Goal: Check status: Check status

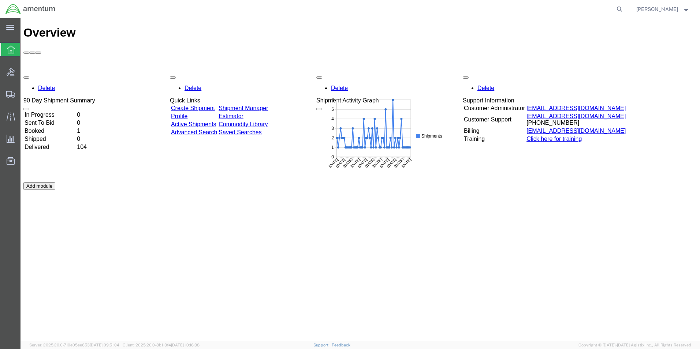
click at [73, 111] on td "In Progress" at bounding box center [50, 114] width 52 height 7
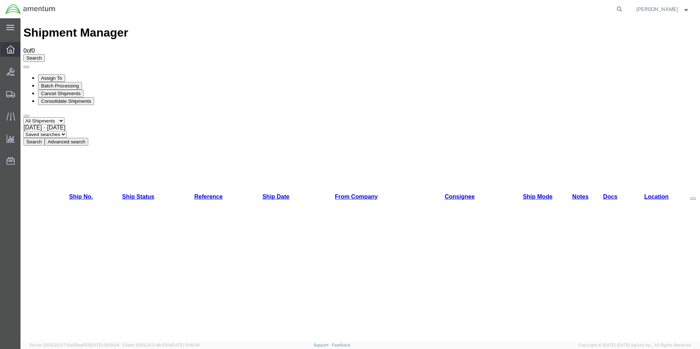
click at [12, 47] on icon at bounding box center [11, 49] width 8 height 8
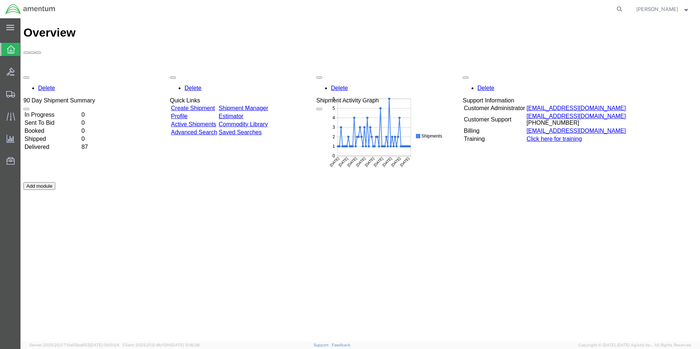
click at [46, 111] on td "In Progress" at bounding box center [52, 114] width 56 height 7
click at [60, 111] on td "In Progress" at bounding box center [52, 114] width 56 height 7
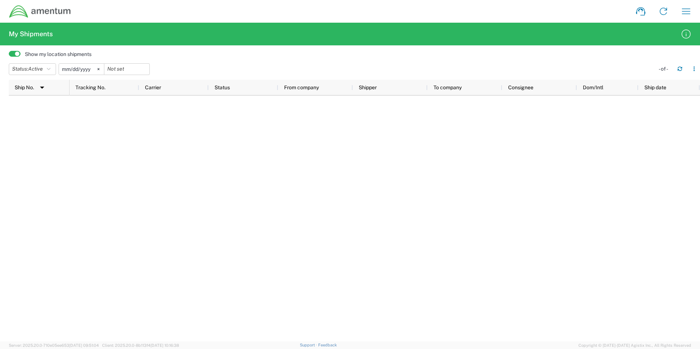
click at [40, 10] on img at bounding box center [40, 12] width 63 height 14
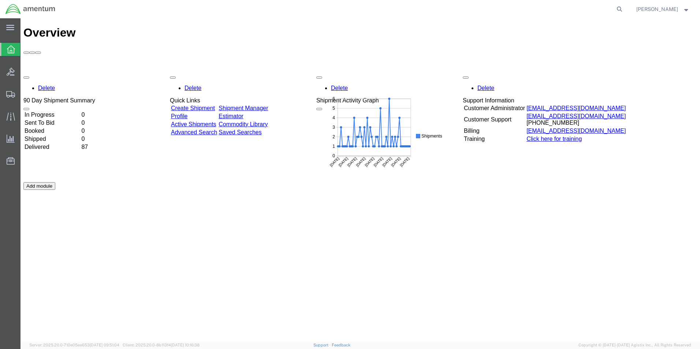
click at [60, 111] on td "In Progress" at bounding box center [52, 114] width 56 height 7
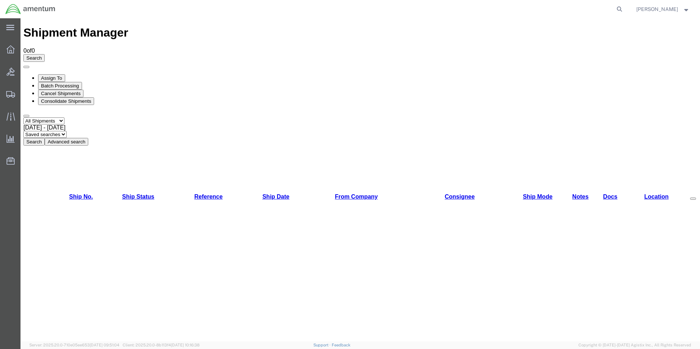
click at [668, 6] on span "Brandon Gray" at bounding box center [657, 9] width 42 height 8
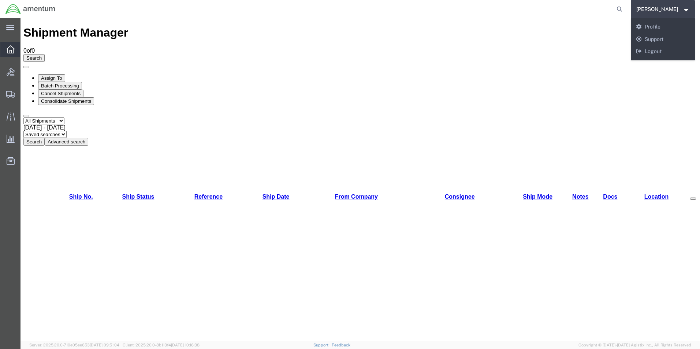
click at [10, 48] on icon at bounding box center [11, 49] width 8 height 8
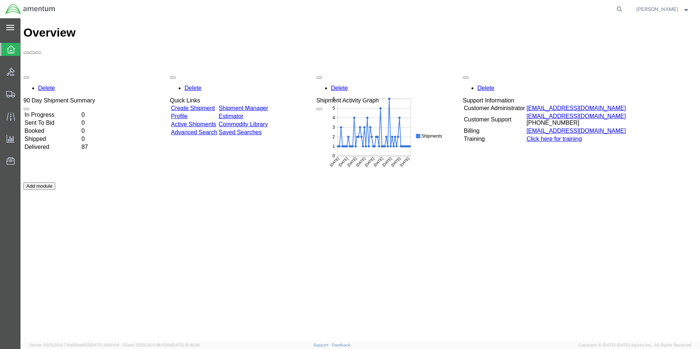
click at [11, 29] on icon at bounding box center [10, 27] width 8 height 5
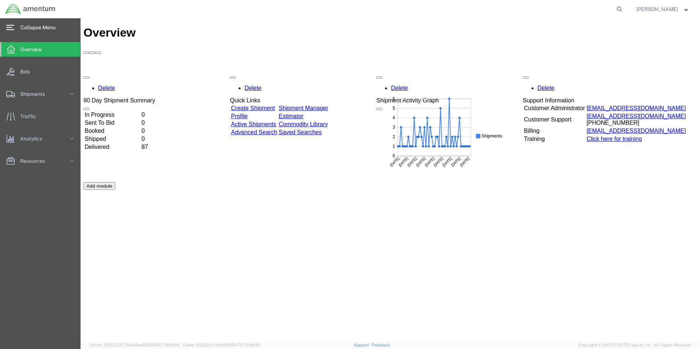
click at [123, 144] on td "Delivered" at bounding box center [112, 147] width 56 height 7
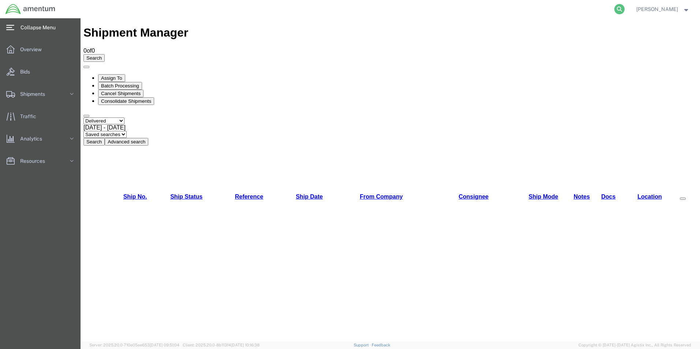
click at [625, 8] on icon at bounding box center [619, 9] width 10 height 10
paste input "DCO-25273-168913"
type input "DCO-25273-168913"
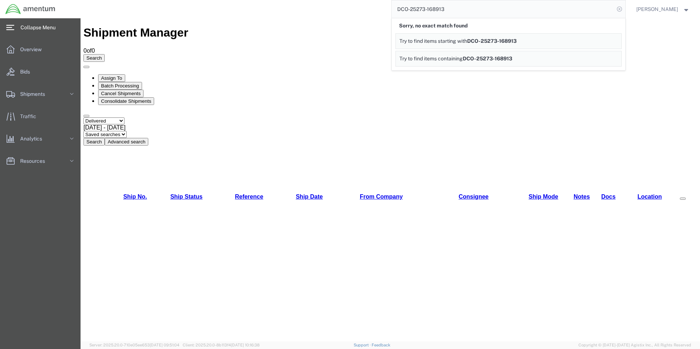
click at [625, 8] on icon at bounding box center [619, 9] width 10 height 10
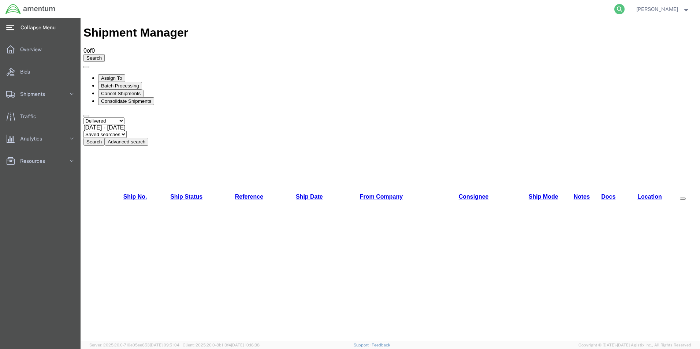
click at [625, 8] on icon at bounding box center [619, 9] width 10 height 10
paste input "S009-25273-1145"
type input "S009-25273-1145"
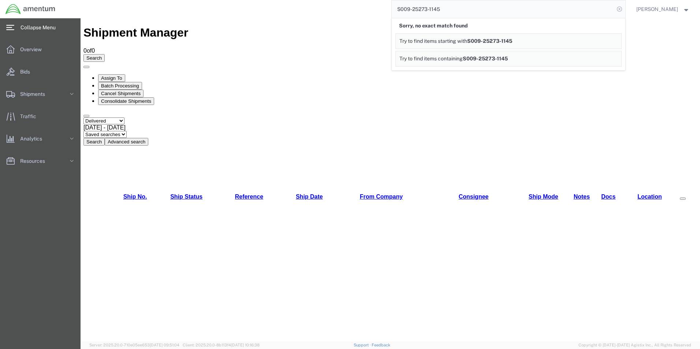
click at [625, 7] on icon at bounding box center [619, 9] width 10 height 10
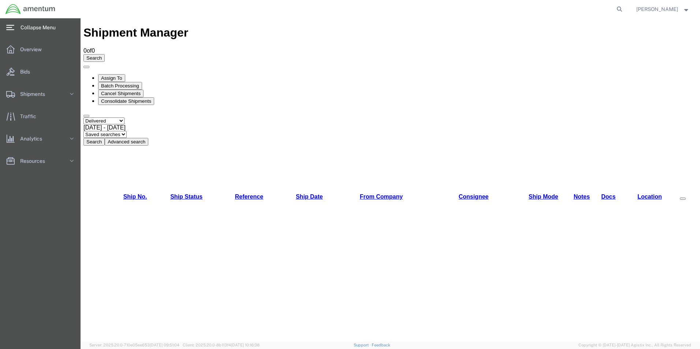
click at [658, 8] on span "[PERSON_NAME]" at bounding box center [657, 9] width 42 height 8
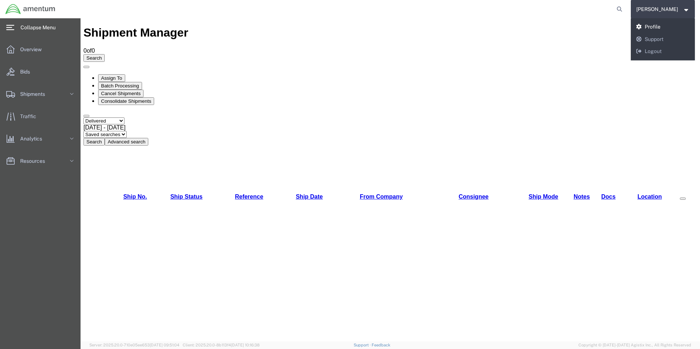
click at [660, 24] on link "Profile" at bounding box center [663, 27] width 64 height 12
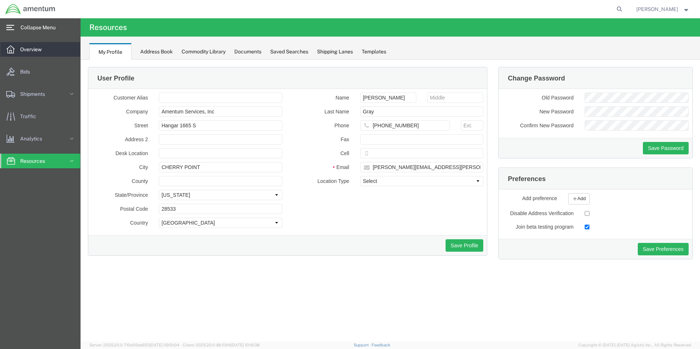
click at [31, 50] on span "Overview" at bounding box center [33, 49] width 27 height 15
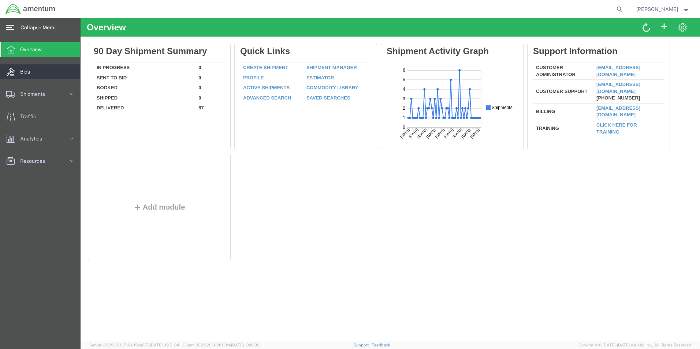
click at [28, 70] on span "Bids" at bounding box center [27, 71] width 15 height 15
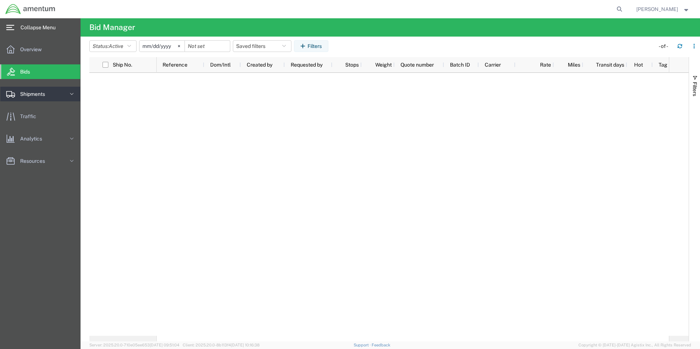
click at [28, 96] on span "Shipments" at bounding box center [35, 94] width 30 height 15
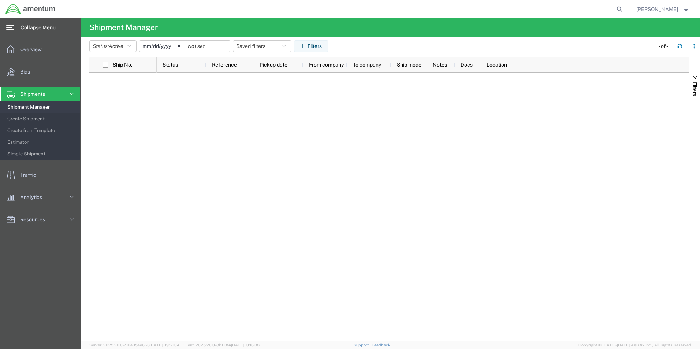
click at [28, 110] on span "Shipment Manager" at bounding box center [41, 107] width 68 height 15
click at [31, 105] on span "Shipment Manager" at bounding box center [41, 107] width 68 height 15
click at [37, 173] on span "Traffic" at bounding box center [30, 175] width 21 height 15
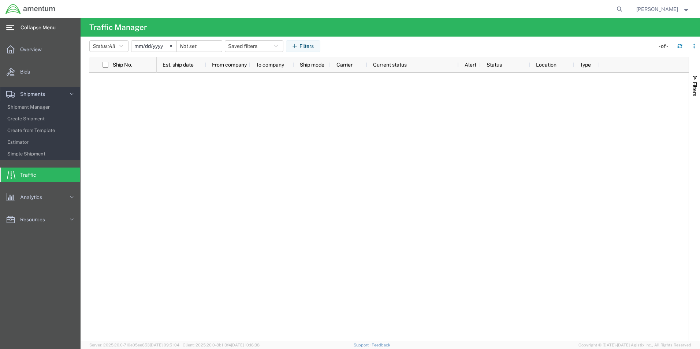
click at [670, 9] on span "[PERSON_NAME]" at bounding box center [657, 9] width 42 height 8
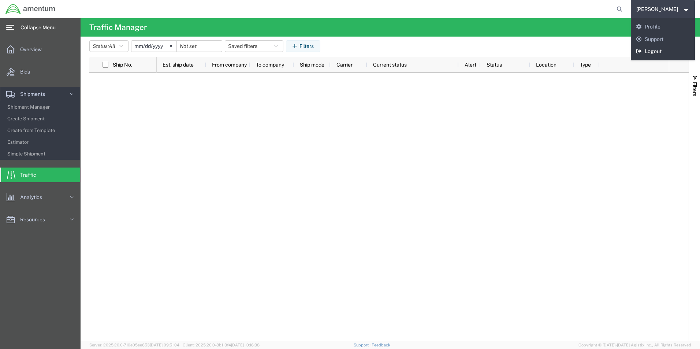
click at [660, 50] on link "Logout" at bounding box center [663, 51] width 64 height 12
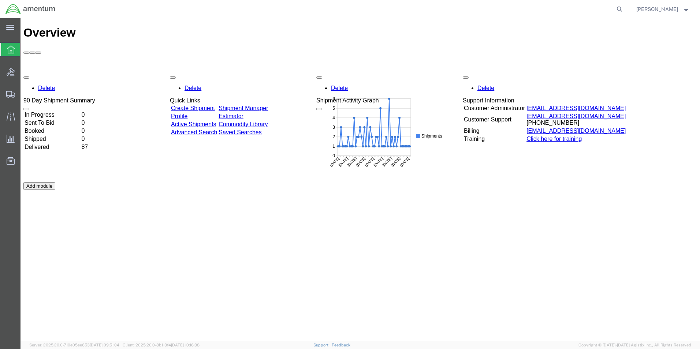
click at [60, 111] on td "In Progress" at bounding box center [52, 114] width 56 height 7
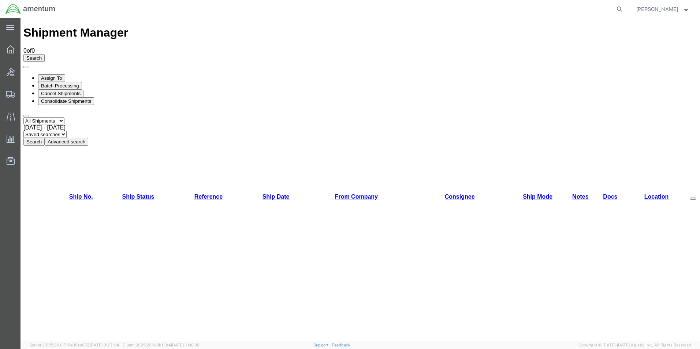
click at [66, 124] on span "[DATE] - [DATE]" at bounding box center [44, 127] width 42 height 6
click at [66, 124] on span "Oct 1st 2025 - Oct 1st 2025" at bounding box center [44, 127] width 42 height 6
click at [14, 54] on div at bounding box center [10, 49] width 21 height 15
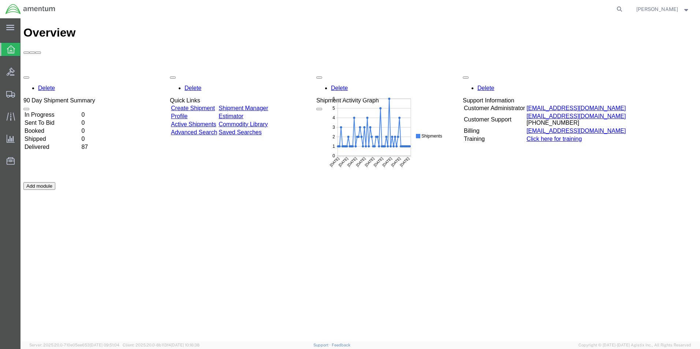
click at [57, 111] on td "In Progress" at bounding box center [52, 114] width 56 height 7
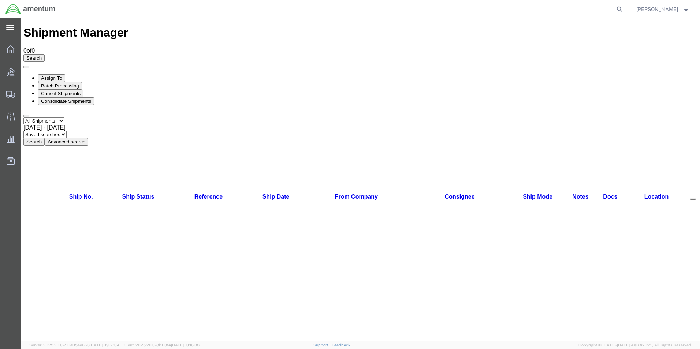
click at [7, 24] on svg-icon at bounding box center [10, 27] width 8 height 7
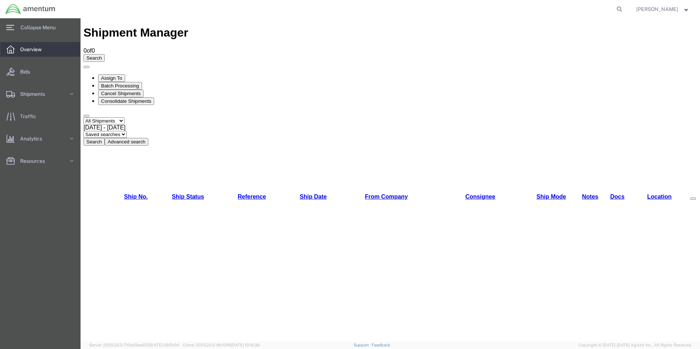
click at [38, 47] on span "Overview" at bounding box center [33, 49] width 27 height 15
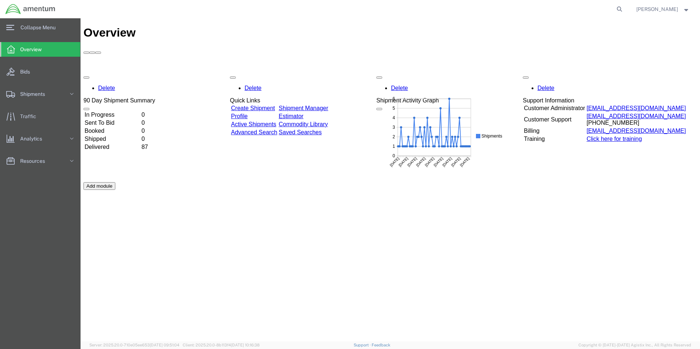
click at [439, 97] on div "Shipment Activity Graph" at bounding box center [407, 100] width 63 height 7
click at [416, 127] on g "Shipments May 5, 2025 May 15, 2025 Jun 6, 2025 Jun 23, 2025 Jul 7, 2025 Jul 30,…" at bounding box center [441, 135] width 131 height 83
drag, startPoint x: 416, startPoint y: 127, endPoint x: 491, endPoint y: 138, distance: 75.8
click at [491, 138] on text "Shipments" at bounding box center [492, 135] width 21 height 5
click at [466, 145] on g "Shipments May 5, 2025 May 15, 2025 Jun 6, 2025 Jun 23, 2025 Jul 7, 2025 Jul 30,…" at bounding box center [441, 135] width 131 height 83
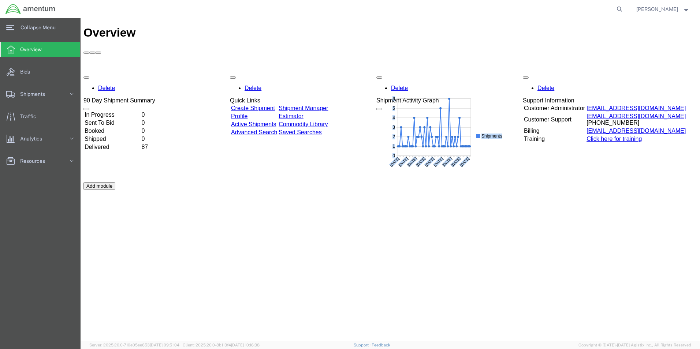
click at [464, 147] on g "Shipments May 5, 2025 May 15, 2025 Jun 6, 2025 Jun 23, 2025 Jul 7, 2025 Jul 30,…" at bounding box center [441, 135] width 131 height 83
drag, startPoint x: 168, startPoint y: 71, endPoint x: 517, endPoint y: 186, distance: 367.3
click at [517, 186] on div "Delete 90 Day Shipment Summary In Progress 0 Sent To Bid 0 Booked 0 Shipped 0 D…" at bounding box center [390, 183] width 614 height 220
click at [517, 185] on div "Delete 90 Day Shipment Summary In Progress 0 Sent To Bid 0 Booked 0 Shipped 0 D…" at bounding box center [390, 183] width 614 height 220
click at [35, 49] on span "Overview" at bounding box center [33, 49] width 27 height 15
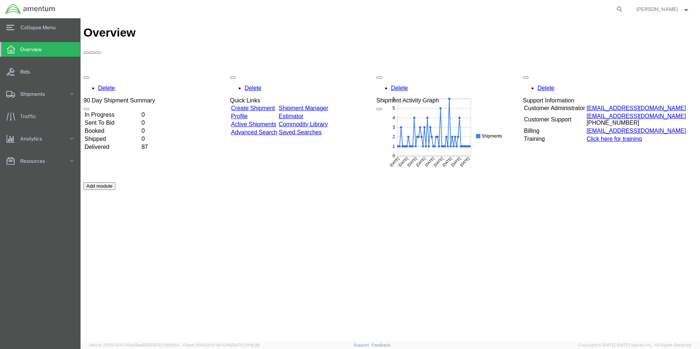
click at [116, 73] on div "Delete 90 Day Shipment Summary In Progress 0 Sent To Bid 0 Booked 0 Shipped 0 D…" at bounding box center [390, 183] width 614 height 220
click at [124, 111] on td "In Progress" at bounding box center [112, 114] width 56 height 7
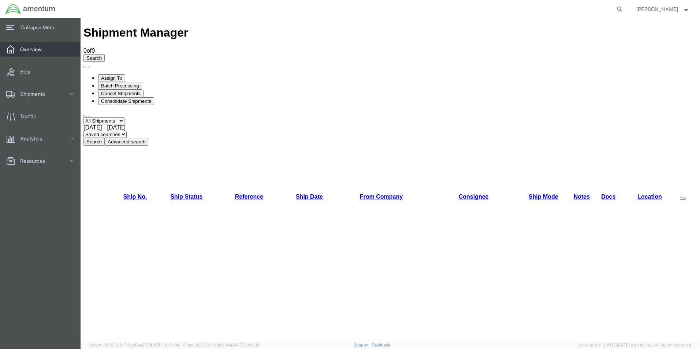
click at [37, 48] on span "Overview" at bounding box center [33, 49] width 27 height 15
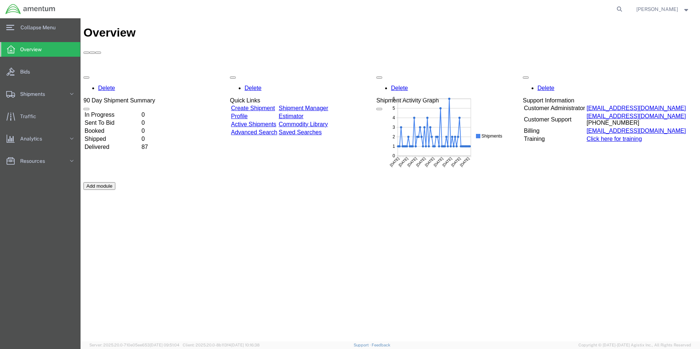
click at [124, 111] on td "In Progress" at bounding box center [112, 114] width 56 height 7
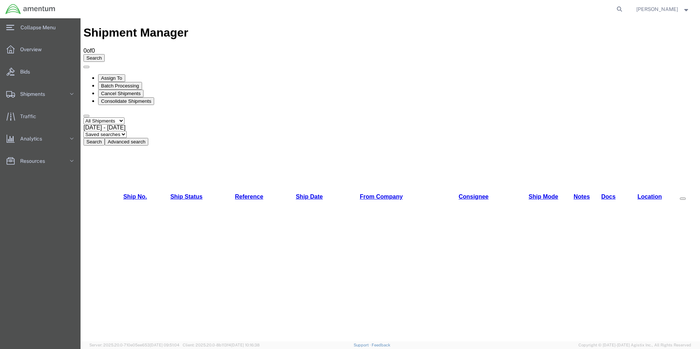
click at [666, 8] on span "Brandon Gray" at bounding box center [657, 9] width 42 height 8
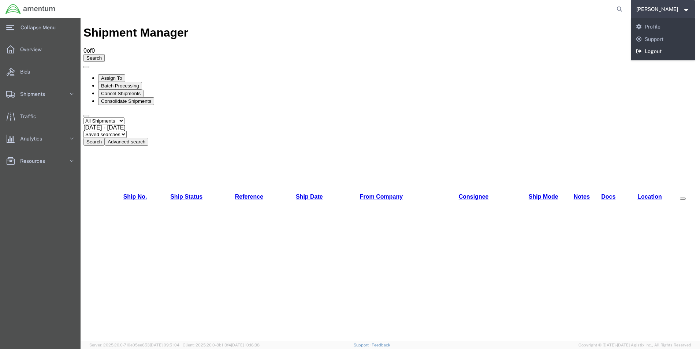
click at [664, 49] on link "Logout" at bounding box center [663, 51] width 64 height 12
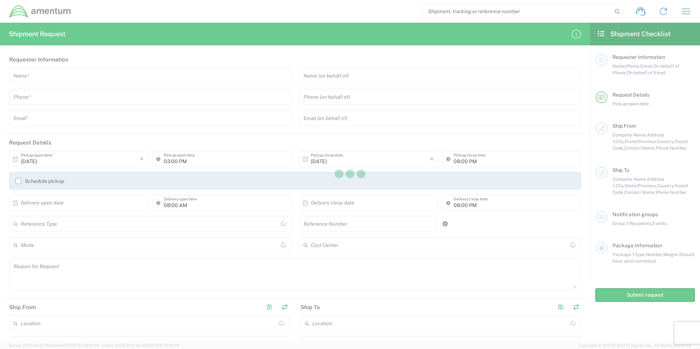
type input "[GEOGRAPHIC_DATA]"
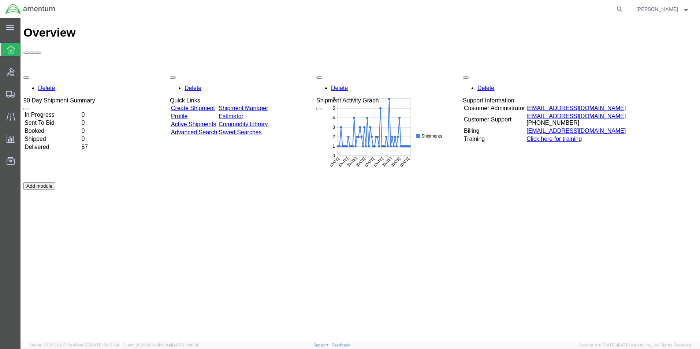
click at [61, 111] on td "In Progress" at bounding box center [52, 114] width 56 height 7
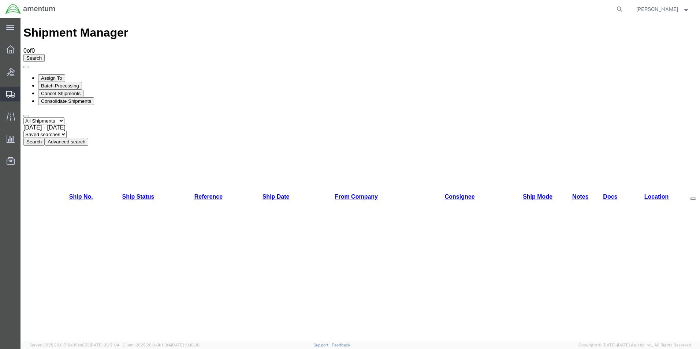
click at [12, 93] on icon at bounding box center [10, 94] width 9 height 7
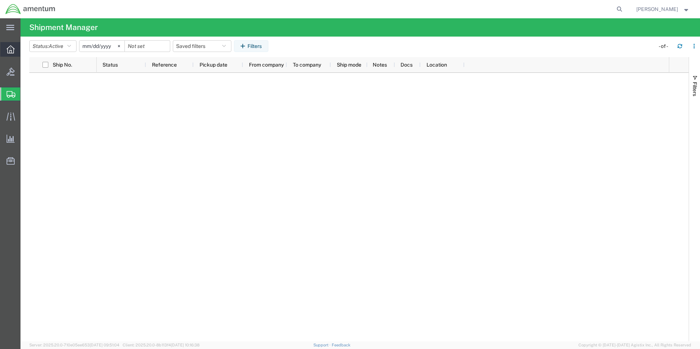
click at [8, 51] on icon at bounding box center [11, 49] width 8 height 8
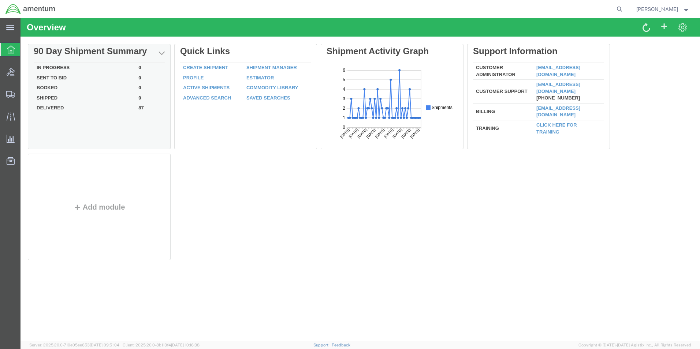
click at [63, 108] on td "Delivered" at bounding box center [85, 107] width 102 height 8
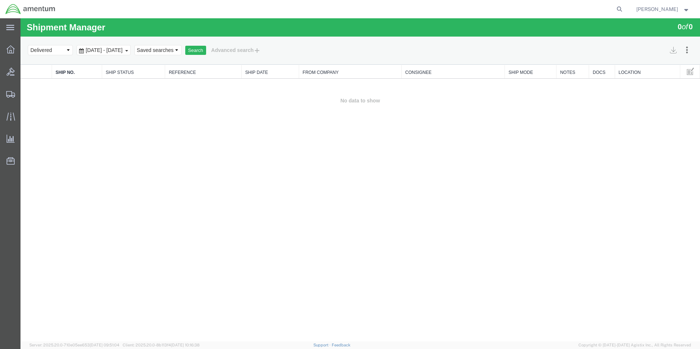
click at [124, 49] on span "[DATE] - [DATE]" at bounding box center [104, 50] width 41 height 6
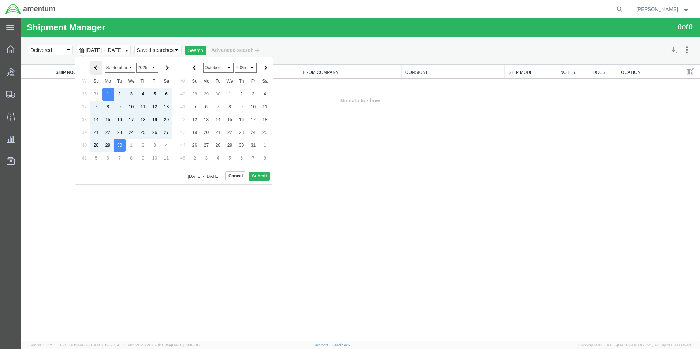
click at [96, 67] on span at bounding box center [96, 68] width 4 height 4
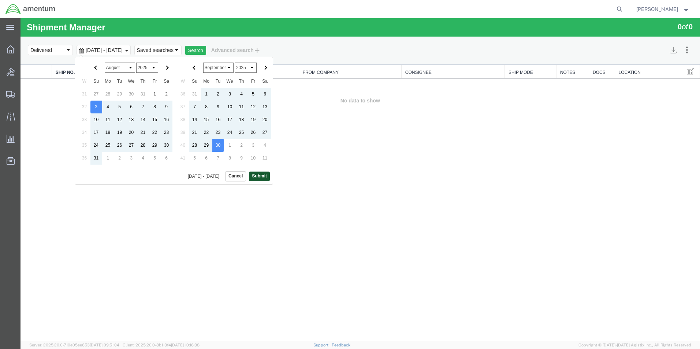
click at [262, 178] on button "Submit" at bounding box center [259, 176] width 21 height 9
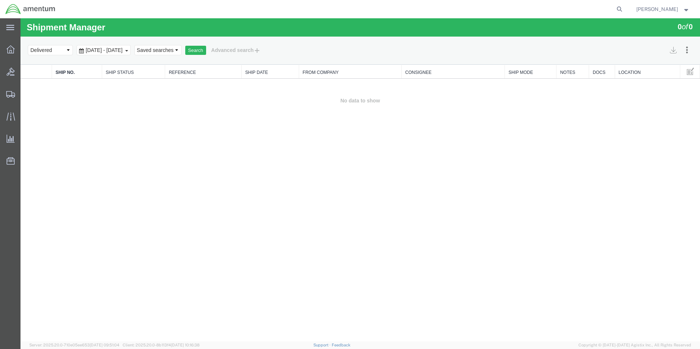
click at [124, 50] on span "[DATE] - [DATE]" at bounding box center [104, 50] width 41 height 6
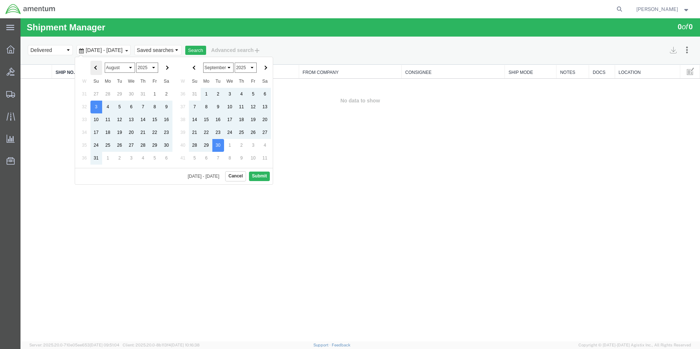
click at [97, 67] on span at bounding box center [96, 68] width 4 height 4
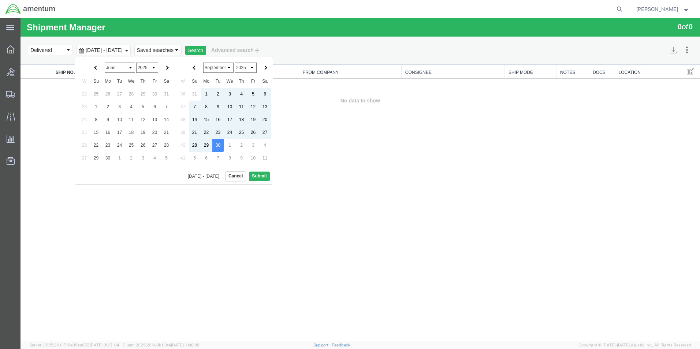
click at [97, 67] on span at bounding box center [96, 68] width 4 height 4
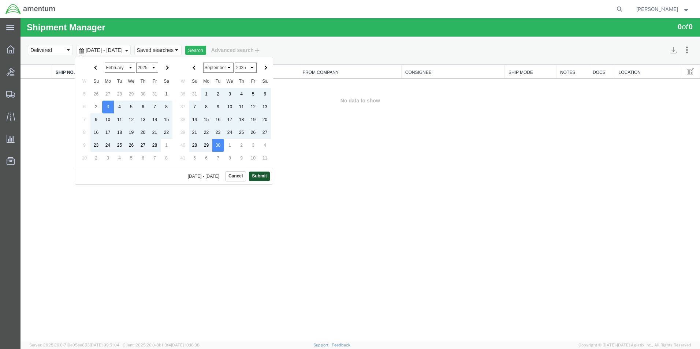
click at [260, 176] on button "Submit" at bounding box center [259, 176] width 21 height 9
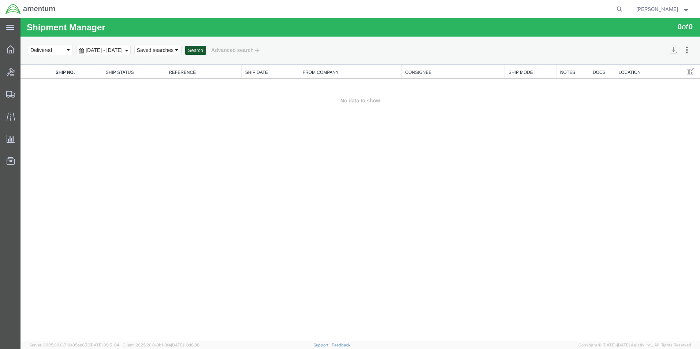
click at [206, 51] on button "Search" at bounding box center [195, 51] width 21 height 10
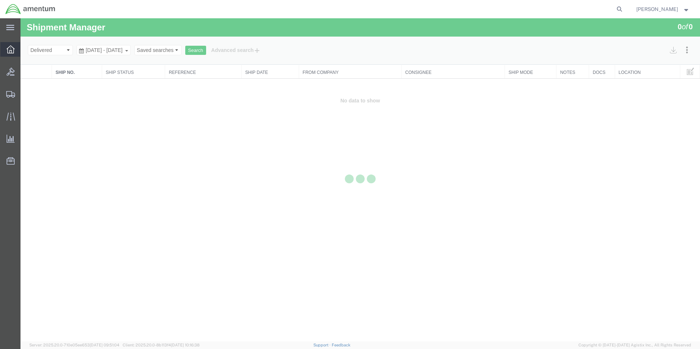
click at [14, 49] on icon at bounding box center [11, 49] width 8 height 8
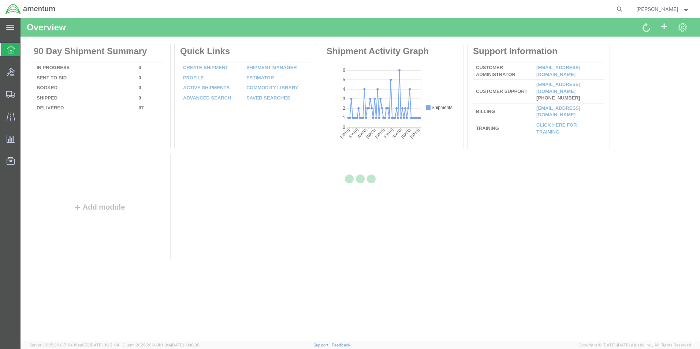
click at [56, 70] on div at bounding box center [361, 179] width 680 height 323
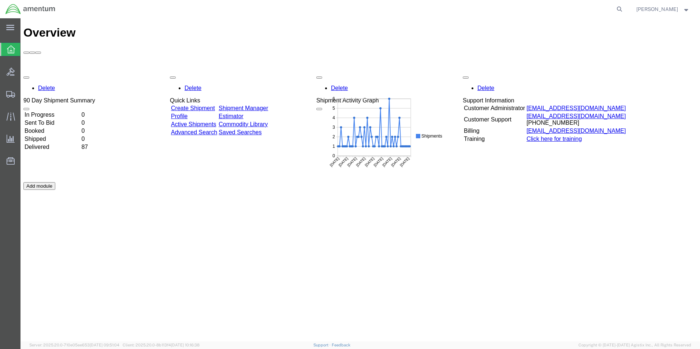
click at [62, 111] on td "In Progress" at bounding box center [52, 114] width 56 height 7
click at [58, 111] on td "In Progress" at bounding box center [52, 114] width 56 height 7
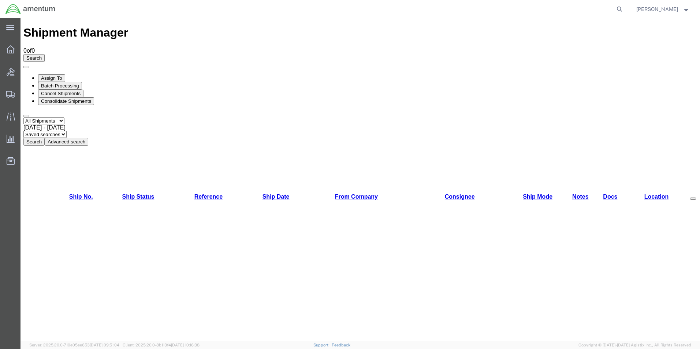
click at [662, 8] on span "[PERSON_NAME]" at bounding box center [657, 9] width 42 height 8
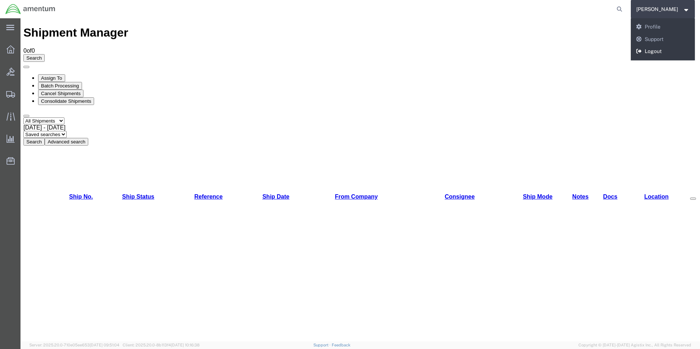
click at [656, 52] on link "Logout" at bounding box center [663, 51] width 64 height 12
